Goal: Task Accomplishment & Management: Complete application form

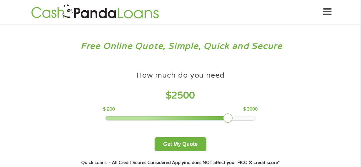
click at [253, 118] on div at bounding box center [181, 118] width 150 height 4
click at [254, 118] on div at bounding box center [181, 118] width 150 height 4
click at [241, 118] on div at bounding box center [181, 118] width 150 height 4
drag, startPoint x: 216, startPoint y: 118, endPoint x: 256, endPoint y: 118, distance: 40.3
click at [256, 118] on div at bounding box center [254, 118] width 9 height 9
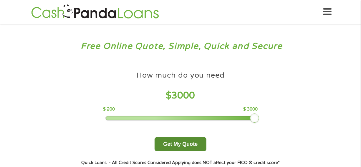
click at [184, 147] on button "Get My Quote" at bounding box center [179, 144] width 51 height 14
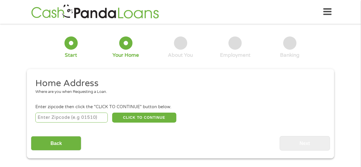
scroll to position [2, 0]
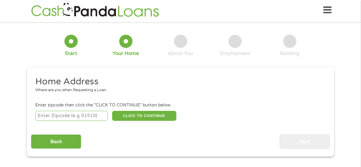
click at [72, 115] on input "number" at bounding box center [71, 116] width 73 height 10
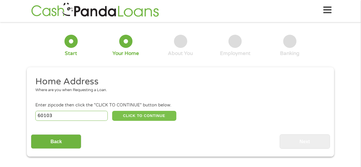
type input "60103"
click at [130, 114] on button "CLICK TO CONTINUE" at bounding box center [144, 116] width 64 height 10
type input "60103"
type input "[PERSON_NAME]"
select select "[US_STATE]"
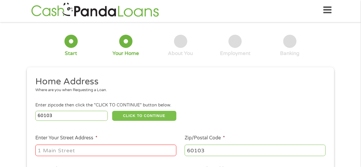
click at [130, 114] on button "CLICK TO CONTINUE" at bounding box center [144, 116] width 64 height 10
click at [80, 149] on input "Enter Your Street Address *" at bounding box center [105, 150] width 141 height 11
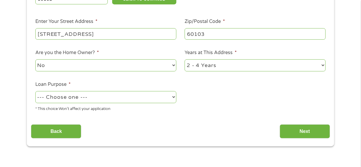
scroll to position [119, 0]
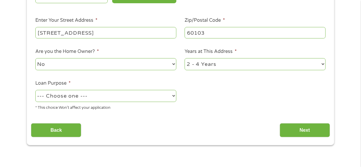
type input "[STREET_ADDRESS]"
click at [321, 67] on select "1 Year or less 1 - 2 Years 2 - 4 Years Over 4 Years" at bounding box center [254, 64] width 141 height 12
select select "60months"
click at [184, 58] on select "1 Year or less 1 - 2 Years 2 - 4 Years Over 4 Years" at bounding box center [254, 64] width 141 height 12
click at [172, 96] on select "--- Choose one --- Pay Bills Debt Consolidation Home Improvement Major Purchase…" at bounding box center [105, 96] width 141 height 12
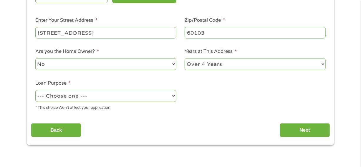
select select "paybills"
click at [35, 90] on select "--- Choose one --- Pay Bills Debt Consolidation Home Improvement Major Purchase…" at bounding box center [105, 96] width 141 height 12
click at [173, 66] on select "No Yes" at bounding box center [105, 64] width 141 height 12
click at [35, 58] on select "No Yes" at bounding box center [105, 64] width 141 height 12
click at [303, 128] on input "Next" at bounding box center [304, 130] width 50 height 14
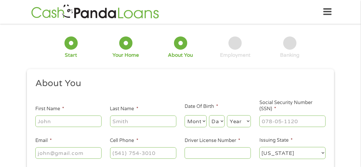
scroll to position [0, 0]
click at [303, 128] on div at bounding box center [292, 122] width 66 height 14
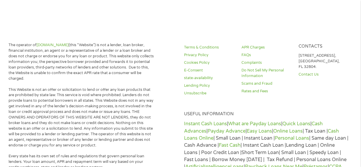
scroll to position [53, 0]
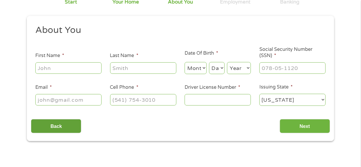
click at [62, 125] on input "Back" at bounding box center [56, 126] width 50 height 14
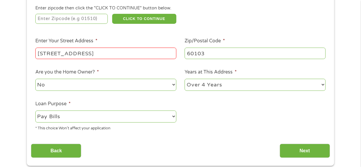
scroll to position [103, 0]
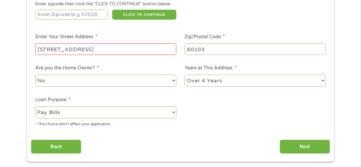
click at [171, 81] on select "No Yes" at bounding box center [105, 81] width 141 height 12
select select "yes"
click at [35, 75] on select "No Yes" at bounding box center [105, 81] width 141 height 12
click at [230, 110] on ul "Home Address Where are you when Requesting a Loan. Enter zipcode then click the…" at bounding box center [180, 53] width 298 height 157
click at [295, 141] on input "Next" at bounding box center [304, 147] width 50 height 14
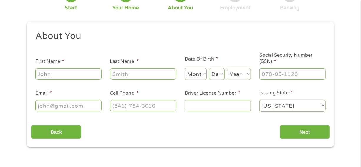
scroll to position [51, 0]
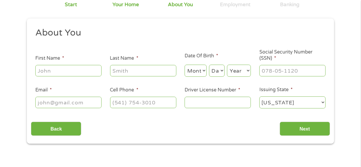
click at [63, 72] on input "First Name *" at bounding box center [68, 70] width 66 height 11
type input "[PERSON_NAME]"
click at [119, 71] on input "Last Name *" at bounding box center [143, 70] width 66 height 11
type input "[PERSON_NAME]"
click at [198, 71] on select "Month 1 2 3 4 5 6 7 8 9 10 11 12" at bounding box center [195, 71] width 22 height 12
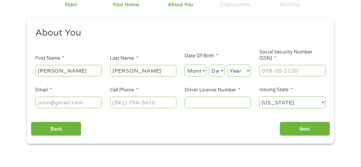
click at [198, 71] on select "Month 1 2 3 4 5 6 7 8 9 10 11 12" at bounding box center [195, 71] width 22 height 12
click at [184, 65] on select "Month 1 2 3 4 5 6 7 8 9 10 11 12" at bounding box center [195, 71] width 22 height 12
click at [197, 75] on select "Month 1 2 3 4 5 6 7 8 9 10 11 12" at bounding box center [195, 71] width 22 height 12
select select "11"
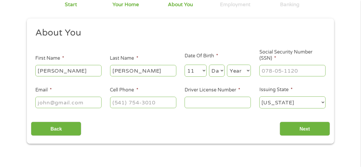
click at [184, 65] on select "Month 1 2 3 4 5 6 7 8 9 10 11 12" at bounding box center [195, 71] width 22 height 12
click at [202, 151] on section "1 Start 2 Your Home 3 About You 4 Employment 5 Banking 6 This field is hidden w…" at bounding box center [180, 66] width 361 height 179
click at [214, 72] on select "Day 1 2 3 4 5 6 7 8 9 10 11 12 13 14 15 16 17 18 19 20 21 22 23 24 25 26 27 28 …" at bounding box center [217, 71] width 16 height 12
click at [214, 71] on select "Day 1 2 3 4 5 6 7 8 9 10 11 12 13 14 15 16 17 18 19 20 21 22 23 24 25 26 27 28 …" at bounding box center [217, 71] width 16 height 12
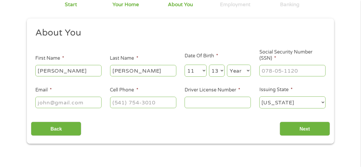
click at [209, 65] on select "Day 1 2 3 4 5 6 7 8 9 10 11 12 13 14 15 16 17 18 19 20 21 22 23 24 25 26 27 28 …" at bounding box center [217, 71] width 16 height 12
click at [217, 55] on span "*" at bounding box center [217, 56] width 2 height 6
click at [221, 68] on select "Day 1 2 3 4 5 6 7 8 9 10 11 12 13 14 15 16 17 18 19 20 21 22 23 24 25 26 27 28 …" at bounding box center [217, 71] width 16 height 12
click at [221, 70] on select "Day 1 2 3 4 5 6 7 8 9 10 11 12 13 14 15 16 17 18 19 20 21 22 23 24 25 26 27 28 …" at bounding box center [217, 71] width 16 height 12
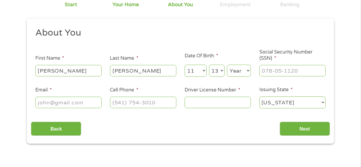
click at [218, 71] on select "Day 1 2 3 4 5 6 7 8 9 10 11 12 13 14 15 16 17 18 19 20 21 22 23 24 25 26 27 28 …" at bounding box center [217, 71] width 16 height 12
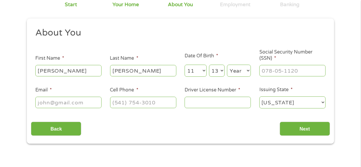
drag, startPoint x: 217, startPoint y: 67, endPoint x: 217, endPoint y: 71, distance: 3.8
click at [217, 71] on select "Day 1 2 3 4 5 6 7 8 9 10 11 12 13 14 15 16 17 18 19 20 21 22 23 24 25 26 27 28 …" at bounding box center [217, 71] width 16 height 12
click at [221, 65] on select "Day 1 2 3 4 5 6 7 8 9 10 11 12 13 14 15 16 17 18 19 20 21 22 23 24 25 26 27 28 …" at bounding box center [217, 71] width 16 height 12
select select "14"
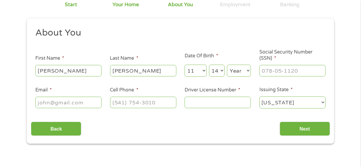
click at [209, 65] on select "Day 1 2 3 4 5 6 7 8 9 10 11 12 13 14 15 16 17 18 19 20 21 22 23 24 25 26 27 28 …" at bounding box center [217, 71] width 16 height 12
click at [235, 70] on select "Year [DATE] 2006 2005 2004 2003 2002 2001 2000 1999 1998 1997 1996 1995 1994 19…" at bounding box center [239, 71] width 24 height 12
click at [247, 70] on select "Year [DATE] 2006 2005 2004 2003 2002 2001 2000 1999 1998 1997 1996 1995 1994 19…" at bounding box center [239, 71] width 24 height 12
select select "1962"
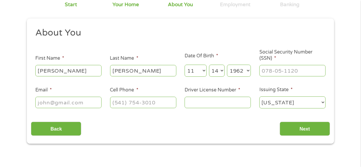
click at [227, 65] on select "Year [DATE] 2006 2005 2004 2003 2002 2001 2000 1999 1998 1997 1996 1995 1994 19…" at bounding box center [239, 71] width 24 height 12
click at [267, 69] on input "___-__-____" at bounding box center [292, 70] width 66 height 11
type input "360-62-4448"
click at [62, 104] on input "Email *" at bounding box center [68, 102] width 66 height 11
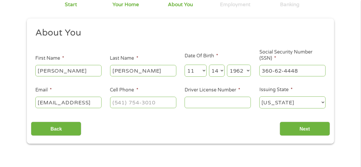
type input "[EMAIL_ADDRESS]"
click at [115, 102] on input "(___) ___-____" at bounding box center [143, 102] width 66 height 11
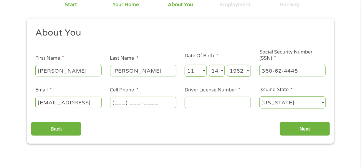
click at [137, 105] on input "(___) ___-____" at bounding box center [143, 102] width 66 height 11
click at [121, 103] on input "(___) ___-____" at bounding box center [143, 102] width 66 height 11
type input "[PHONE_NUMBER]"
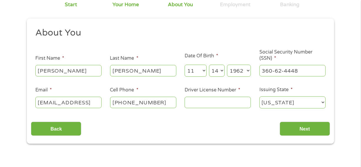
click at [210, 102] on input "Driver License Number *" at bounding box center [217, 102] width 66 height 11
click at [210, 100] on input "L11652062924" at bounding box center [217, 102] width 66 height 11
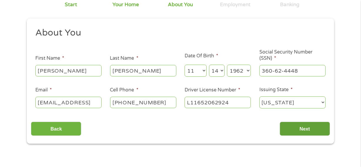
type input "L11652062924"
click at [303, 125] on input "Next" at bounding box center [304, 129] width 50 height 14
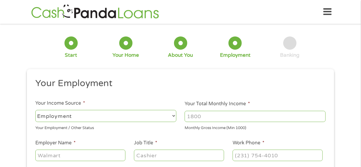
click at [147, 115] on select "--- Choose one --- Employment [DEMOGRAPHIC_DATA] Benefits" at bounding box center [105, 116] width 141 height 12
click at [35, 110] on select "--- Choose one --- Employment [DEMOGRAPHIC_DATA] Benefits" at bounding box center [105, 116] width 141 height 12
click at [149, 119] on select "--- Choose one --- Employment [DEMOGRAPHIC_DATA] Benefits" at bounding box center [105, 116] width 141 height 12
select select "fullTime"
click at [35, 110] on select "--- Choose one --- Employment [DEMOGRAPHIC_DATA] Benefits" at bounding box center [105, 116] width 141 height 12
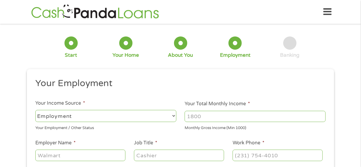
click at [209, 115] on input "Your Total Monthly Income *" at bounding box center [254, 116] width 141 height 11
click at [209, 115] on input "1900" at bounding box center [254, 116] width 141 height 11
type input "1900"
click at [51, 155] on input "Employer Name *" at bounding box center [80, 155] width 90 height 11
type input "d"
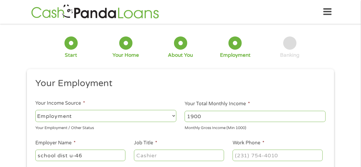
type input "school dist u-46"
click at [169, 158] on input "Job Title *" at bounding box center [179, 155] width 90 height 11
type input "para educator"
click at [242, 156] on input "(___) ___-____" at bounding box center [277, 155] width 90 height 11
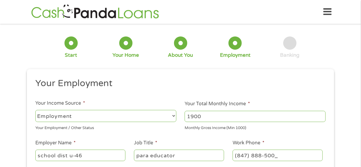
type input "[PHONE_NUMBER]"
click at [331, 136] on div "This field is hidden when viewing the form gclid Cj0KCQjwqqDFBhDhARIsAIHTlktl3Q…" at bounding box center [180, 164] width 307 height 191
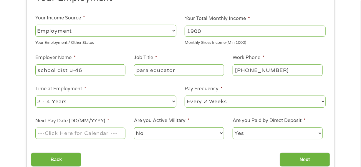
scroll to position [96, 0]
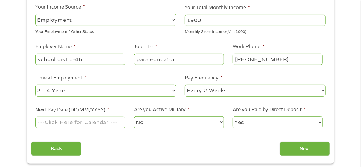
click at [154, 91] on select "--- Choose one --- 1 Year or less 1 - 2 Years 2 - 4 Years Over 4 Years" at bounding box center [105, 91] width 141 height 12
select select "60months"
click at [35, 85] on select "--- Choose one --- 1 Year or less 1 - 2 Years 2 - 4 Years Over 4 Years" at bounding box center [105, 91] width 141 height 12
click at [121, 142] on div "Back Next" at bounding box center [180, 146] width 298 height 19
click at [121, 140] on div "Back Next" at bounding box center [180, 146] width 298 height 19
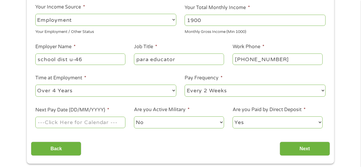
click at [121, 140] on div "Back Next" at bounding box center [180, 146] width 298 height 19
